Goal: Consume media (video, audio): Consume media (video, audio)

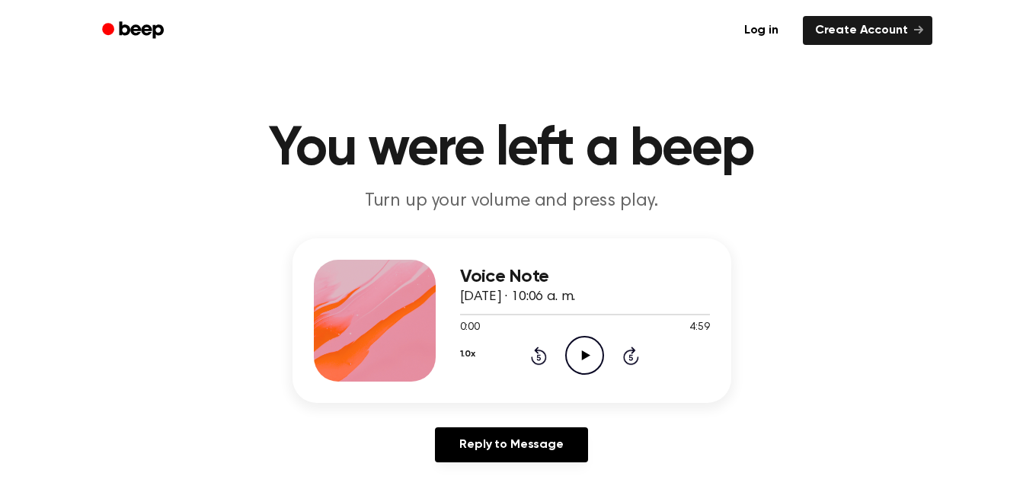
click at [581, 360] on icon "Play Audio" at bounding box center [584, 355] width 39 height 39
click at [539, 363] on icon at bounding box center [539, 356] width 16 height 18
click at [580, 357] on icon "Play Audio" at bounding box center [584, 355] width 39 height 39
click at [583, 353] on icon at bounding box center [584, 355] width 7 height 10
click at [532, 363] on icon "Rewind 5 seconds" at bounding box center [538, 356] width 17 height 20
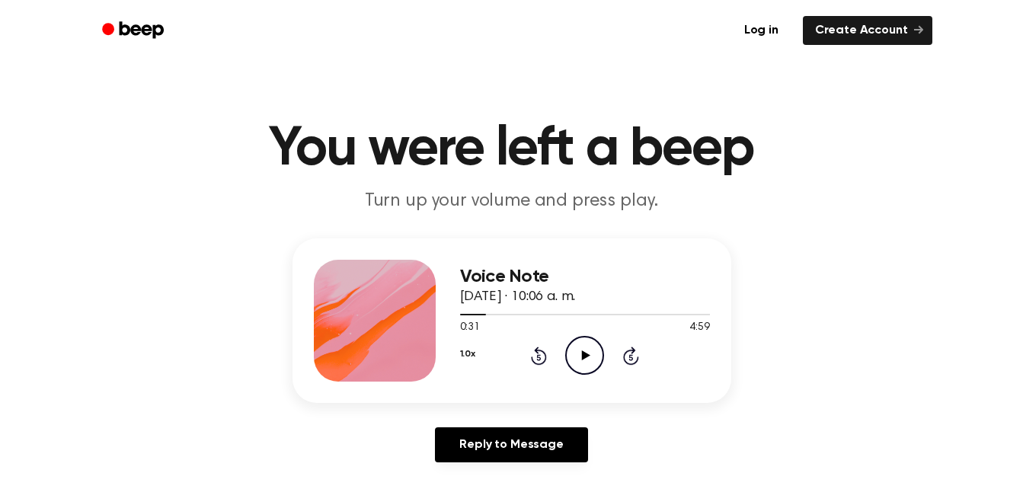
click at [582, 354] on icon at bounding box center [586, 355] width 8 height 10
click at [584, 357] on icon "Pause Audio" at bounding box center [584, 355] width 39 height 39
click at [584, 357] on icon at bounding box center [586, 355] width 8 height 10
click at [584, 357] on icon "Pause Audio" at bounding box center [584, 355] width 39 height 39
click at [542, 360] on icon "Rewind 5 seconds" at bounding box center [538, 356] width 17 height 20
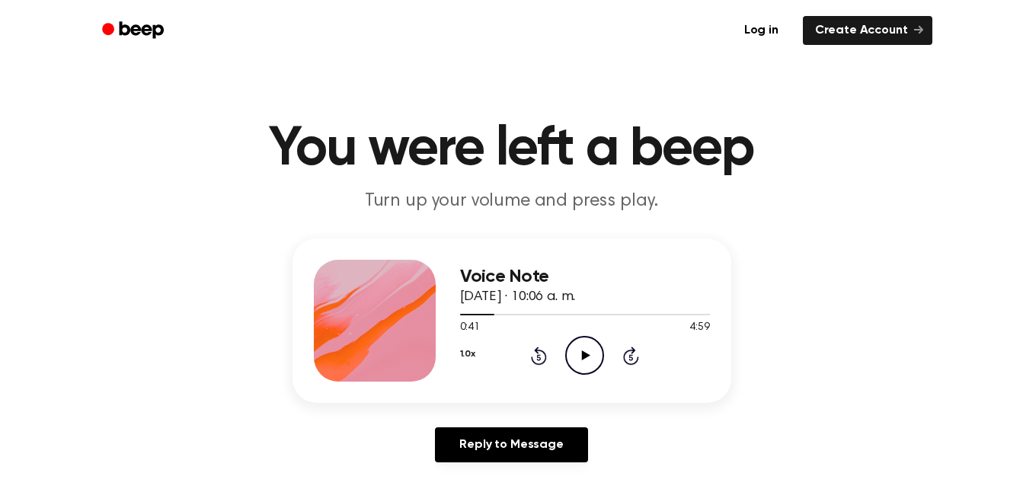
click at [581, 357] on icon "Play Audio" at bounding box center [584, 355] width 39 height 39
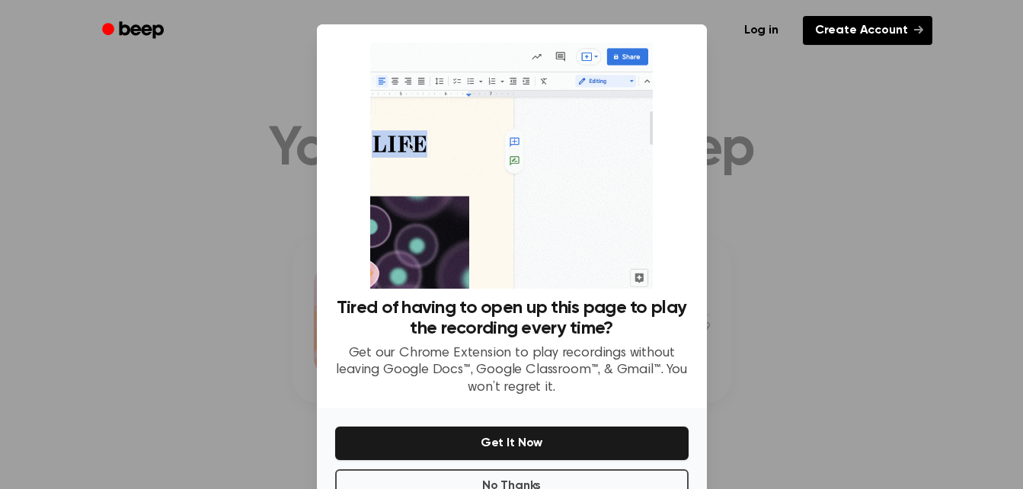
click at [921, 31] on icon at bounding box center [918, 30] width 9 height 8
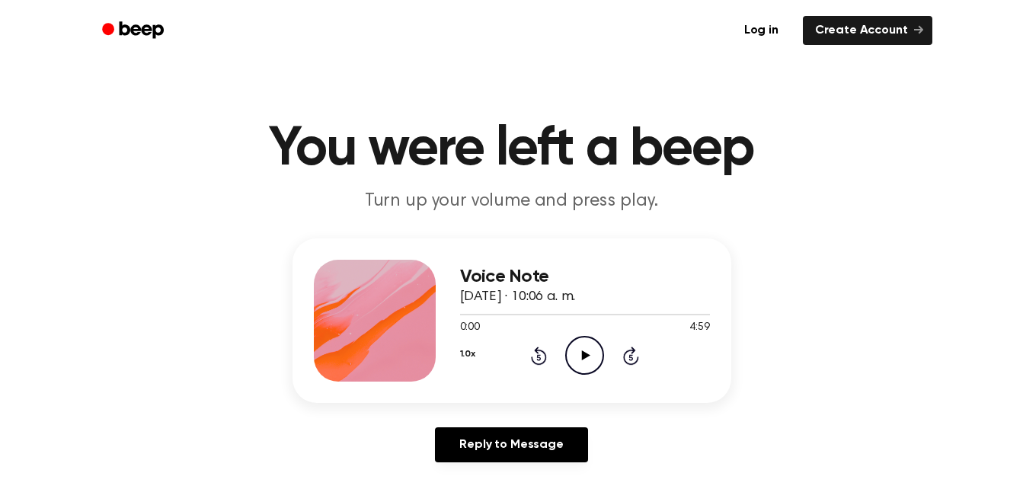
click at [593, 358] on icon "Play Audio" at bounding box center [584, 355] width 39 height 39
click at [533, 356] on icon "Rewind 5 seconds" at bounding box center [538, 356] width 17 height 20
click at [591, 360] on icon "Play Audio" at bounding box center [584, 355] width 39 height 39
click at [591, 360] on icon "Pause Audio" at bounding box center [584, 355] width 39 height 39
click at [536, 350] on icon at bounding box center [539, 356] width 16 height 18
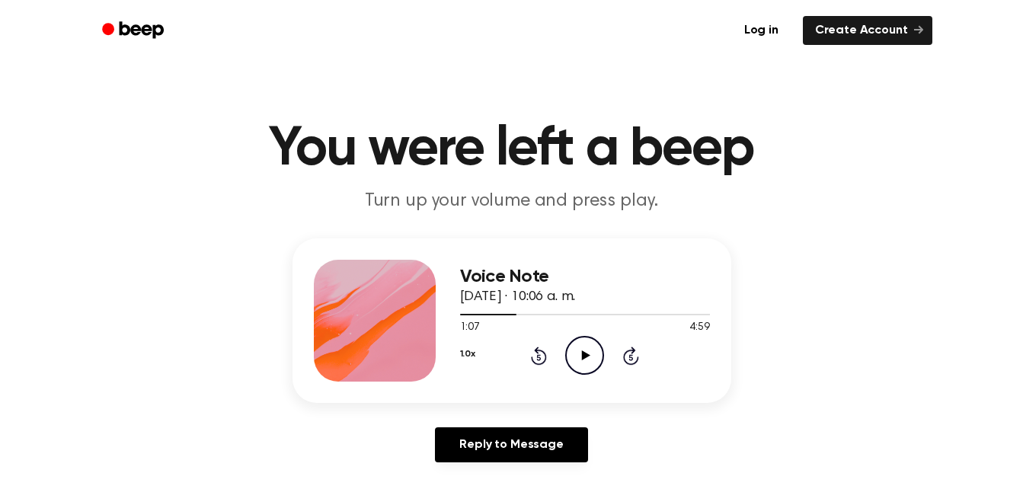
click at [612, 355] on div "1.0x Rewind 5 seconds Play Audio Skip 5 seconds" at bounding box center [585, 355] width 250 height 39
click at [549, 363] on div "1.0x Rewind 5 seconds Play Audio Skip 5 seconds" at bounding box center [585, 355] width 250 height 39
click at [594, 370] on icon "Play Audio" at bounding box center [584, 355] width 39 height 39
click at [593, 363] on icon "Pause Audio" at bounding box center [584, 355] width 39 height 39
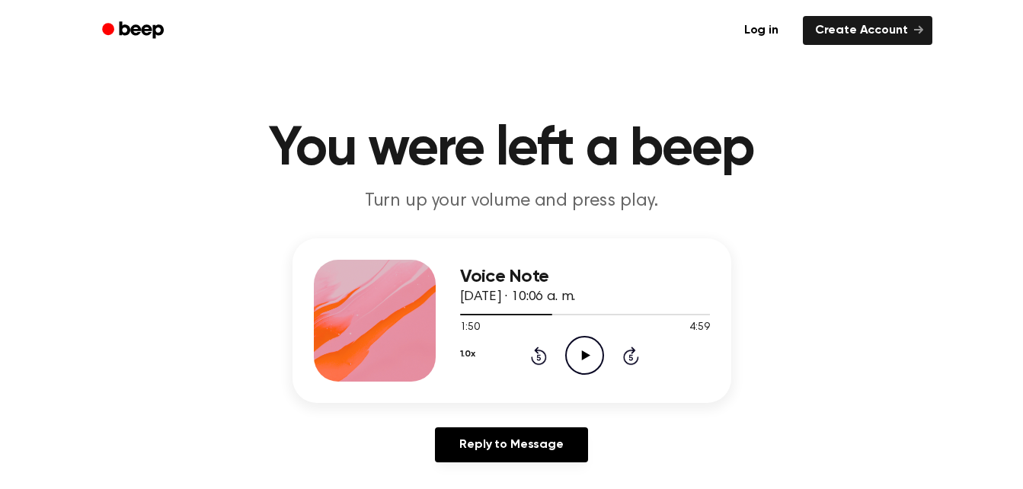
click at [593, 363] on icon "Play Audio" at bounding box center [584, 355] width 39 height 39
click at [593, 363] on icon "Pause Audio" at bounding box center [584, 355] width 39 height 39
click at [539, 353] on icon at bounding box center [539, 356] width 16 height 18
click at [590, 366] on icon "Play Audio" at bounding box center [584, 355] width 39 height 39
click at [585, 359] on icon "Play Audio" at bounding box center [584, 355] width 39 height 39
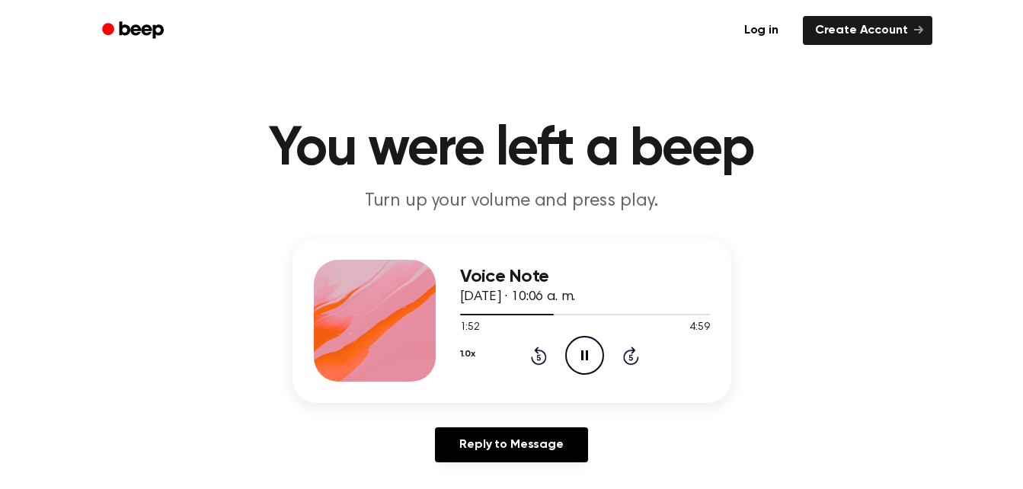
click at [585, 359] on icon "Pause Audio" at bounding box center [584, 355] width 39 height 39
click at [585, 359] on icon "Play Audio" at bounding box center [584, 355] width 39 height 39
click at [585, 361] on icon "Pause Audio" at bounding box center [584, 355] width 39 height 39
click at [539, 360] on icon "Rewind 5 seconds" at bounding box center [538, 356] width 17 height 20
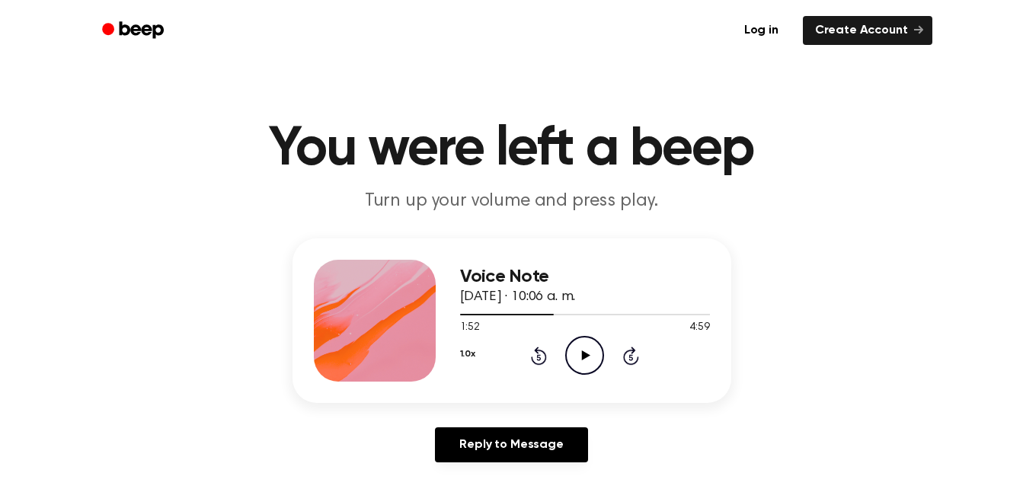
click at [539, 360] on icon "Rewind 5 seconds" at bounding box center [538, 356] width 17 height 20
click at [539, 362] on icon "Rewind 5 seconds" at bounding box center [538, 356] width 17 height 20
click at [578, 353] on icon "Play Audio" at bounding box center [584, 355] width 39 height 39
click at [542, 355] on icon "Rewind 5 seconds" at bounding box center [538, 356] width 17 height 20
click at [542, 357] on icon "Rewind 5 seconds" at bounding box center [538, 356] width 17 height 20
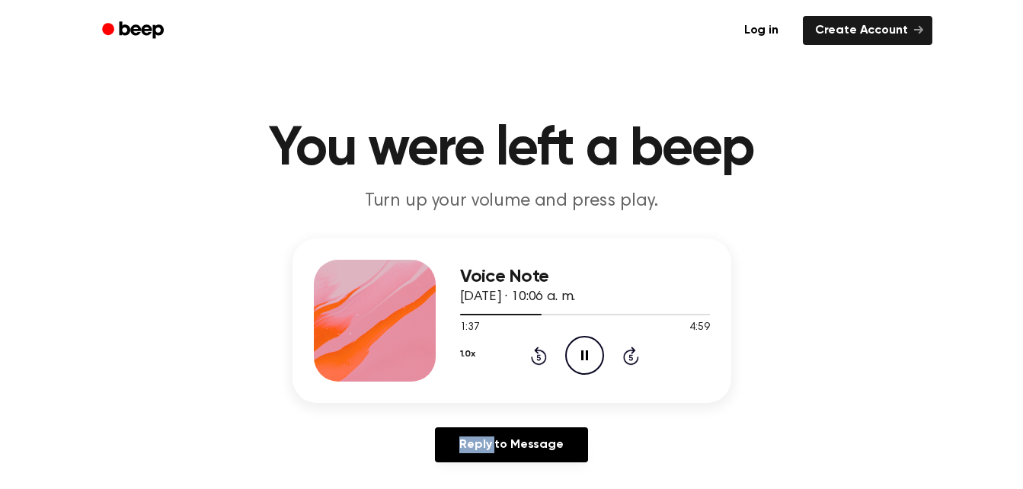
click at [542, 357] on icon "Rewind 5 seconds" at bounding box center [538, 356] width 17 height 20
click at [584, 355] on icon at bounding box center [586, 355] width 8 height 10
click at [536, 357] on icon "Rewind 5 seconds" at bounding box center [538, 356] width 17 height 20
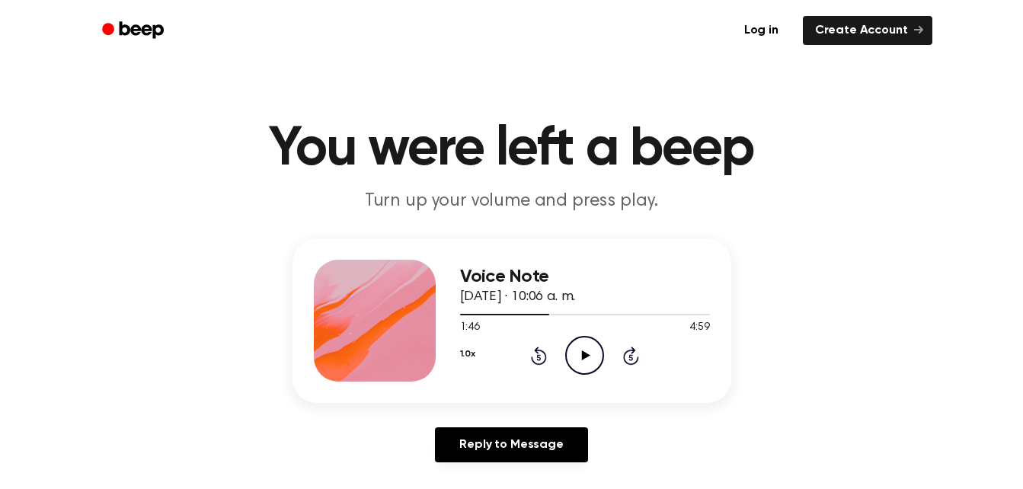
click at [582, 353] on icon at bounding box center [586, 355] width 8 height 10
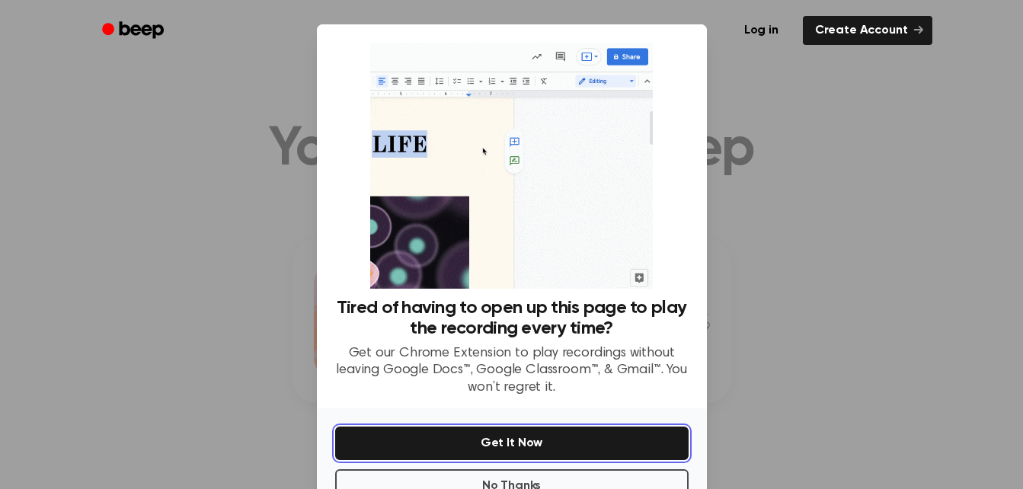
click at [545, 443] on button "Get It Now" at bounding box center [511, 444] width 353 height 34
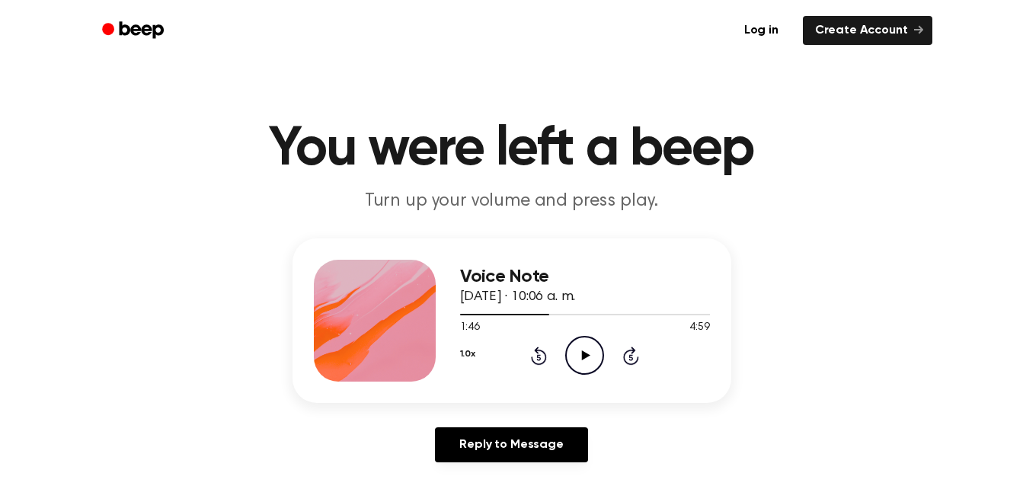
click at [584, 366] on icon "Play Audio" at bounding box center [584, 355] width 39 height 39
click at [590, 366] on icon "Pause Audio" at bounding box center [584, 355] width 39 height 39
click at [590, 366] on icon "Play Audio" at bounding box center [584, 355] width 39 height 39
click at [590, 366] on icon "Pause Audio" at bounding box center [584, 355] width 39 height 39
click at [539, 360] on icon at bounding box center [539, 357] width 4 height 6
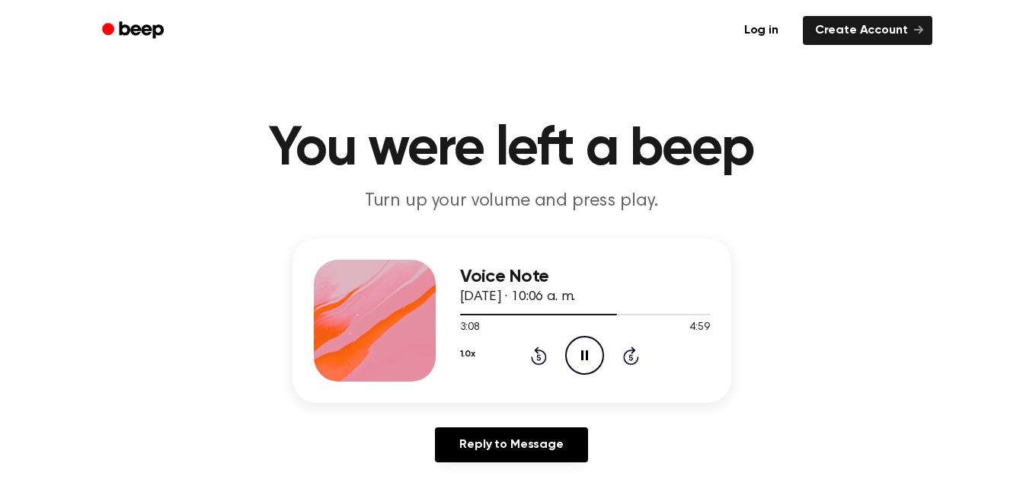
click at [593, 353] on icon "Pause Audio" at bounding box center [584, 355] width 39 height 39
click at [606, 353] on div "1.0x Rewind 5 seconds Play Audio Skip 5 seconds" at bounding box center [585, 355] width 250 height 39
click at [592, 360] on icon "Play Audio" at bounding box center [584, 355] width 39 height 39
click at [539, 355] on icon at bounding box center [539, 357] width 4 height 6
click at [584, 356] on icon at bounding box center [586, 355] width 8 height 10
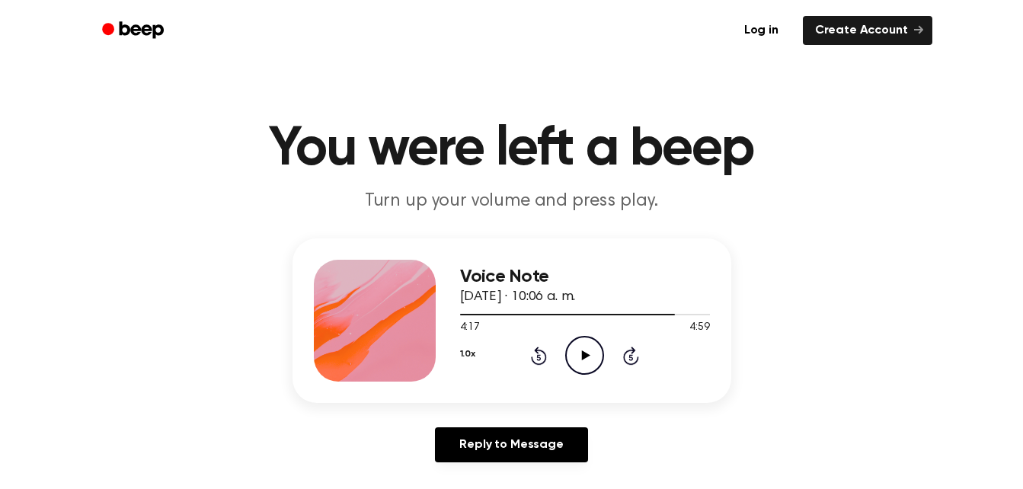
click at [550, 361] on div "1.0x Rewind 5 seconds Play Audio Skip 5 seconds" at bounding box center [585, 355] width 250 height 39
click at [536, 363] on icon at bounding box center [539, 356] width 16 height 18
click at [587, 364] on icon "Play Audio" at bounding box center [584, 355] width 39 height 39
click at [589, 362] on icon "Pause Audio" at bounding box center [584, 355] width 39 height 39
click at [546, 362] on icon "Rewind 5 seconds" at bounding box center [538, 356] width 17 height 20
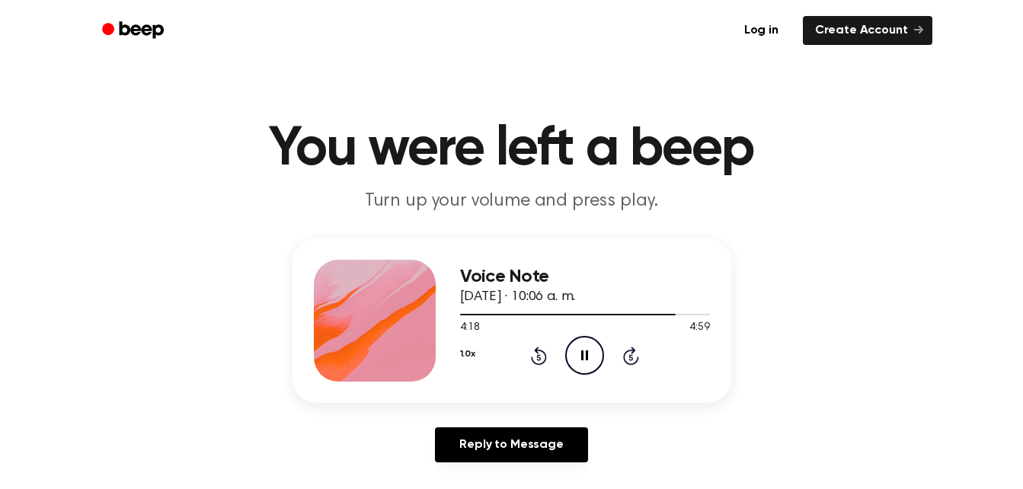
click at [593, 355] on icon "Pause Audio" at bounding box center [584, 355] width 39 height 39
click at [727, 206] on p "Turn up your volume and press play." at bounding box center [511, 201] width 585 height 25
